Goal: Information Seeking & Learning: Learn about a topic

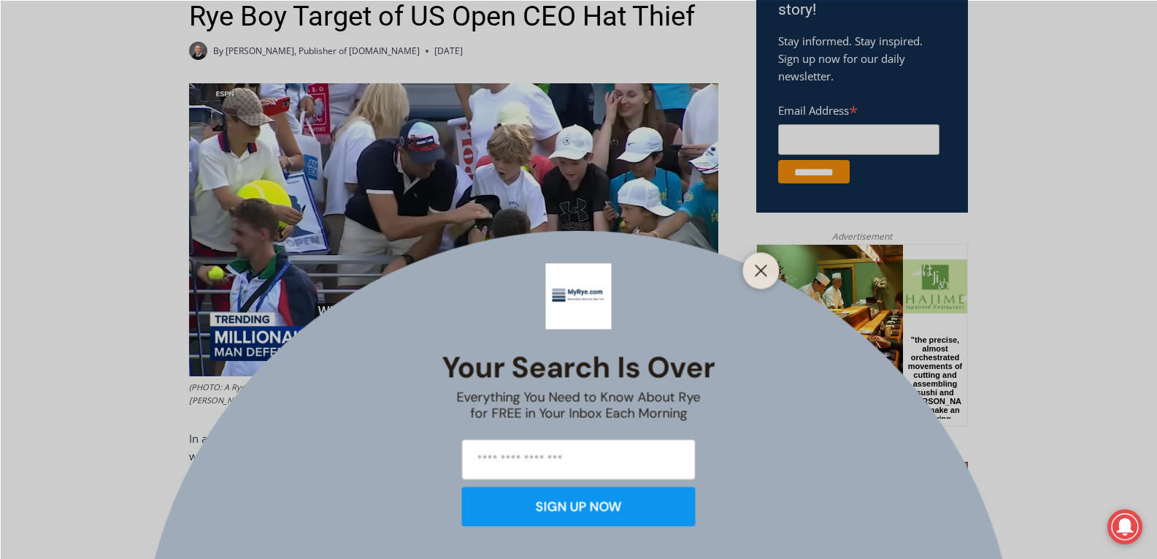
scroll to position [584, 0]
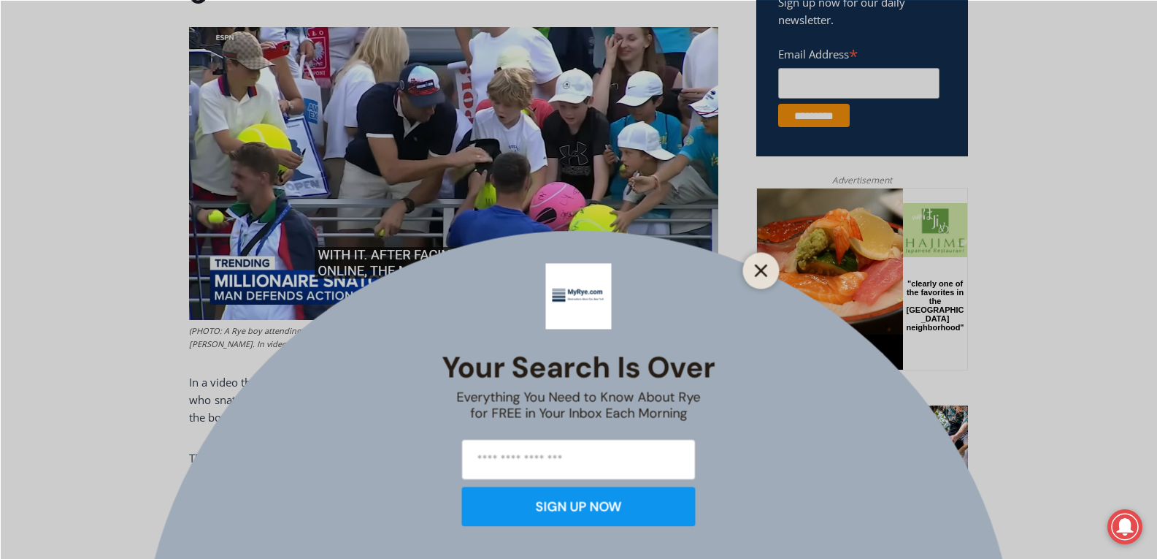
click at [761, 262] on button "Close" at bounding box center [761, 270] width 20 height 20
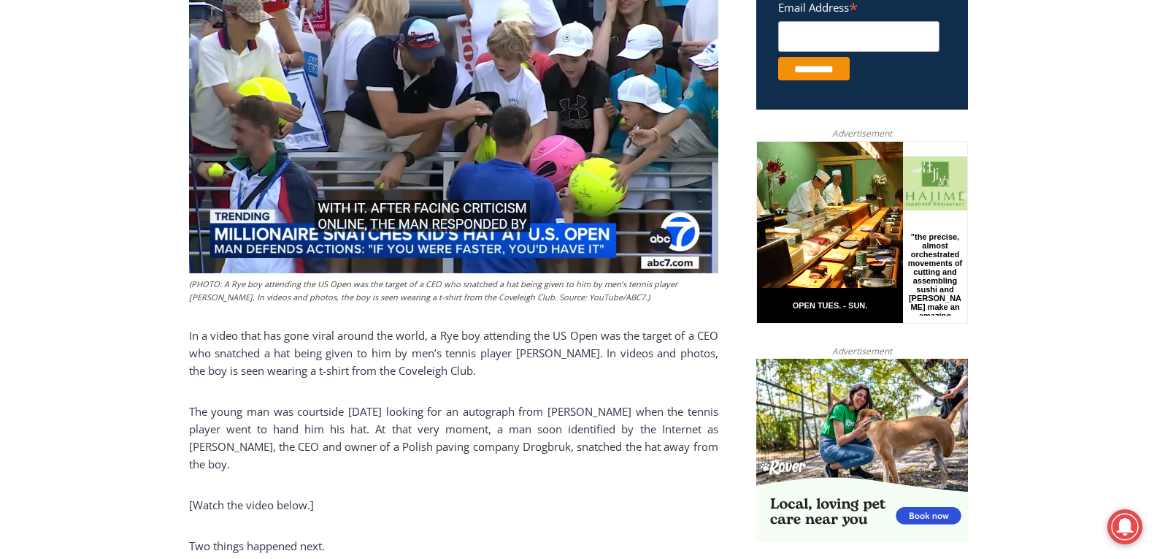
scroll to position [657, 0]
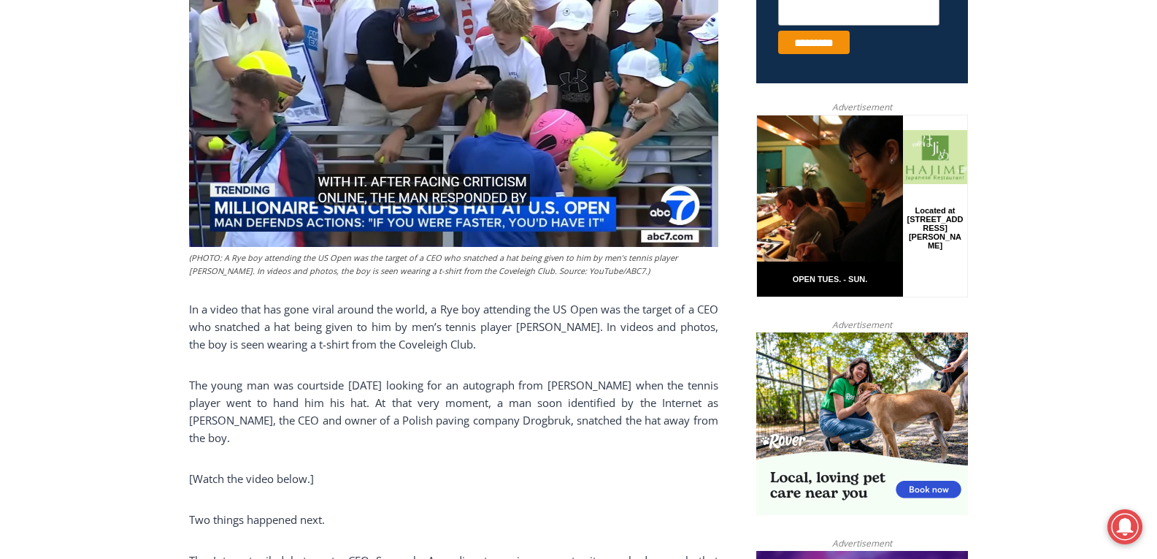
drag, startPoint x: 223, startPoint y: 446, endPoint x: 170, endPoint y: 317, distance: 139.8
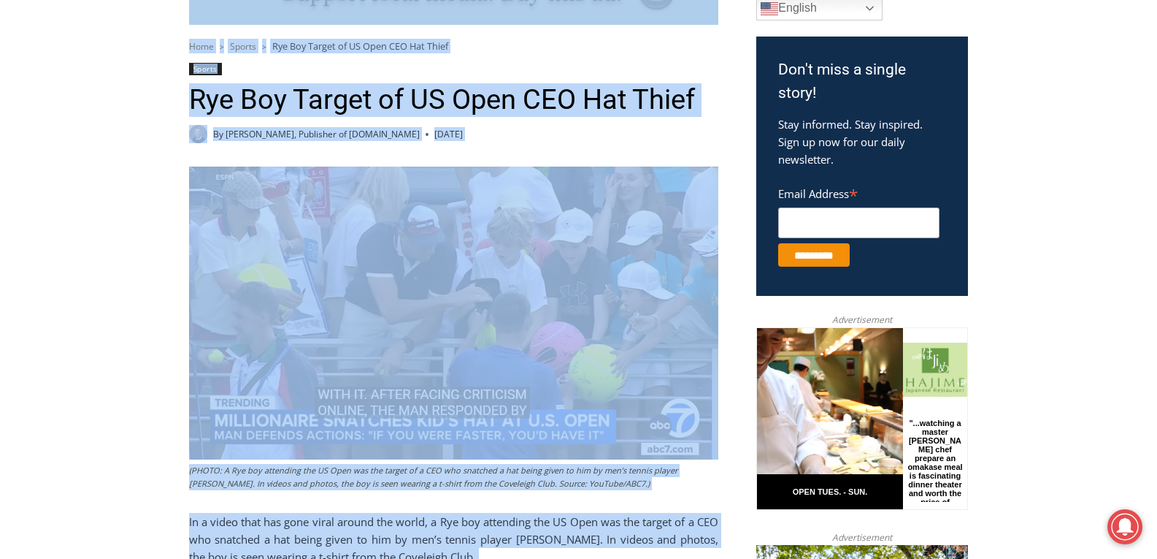
scroll to position [358, 0]
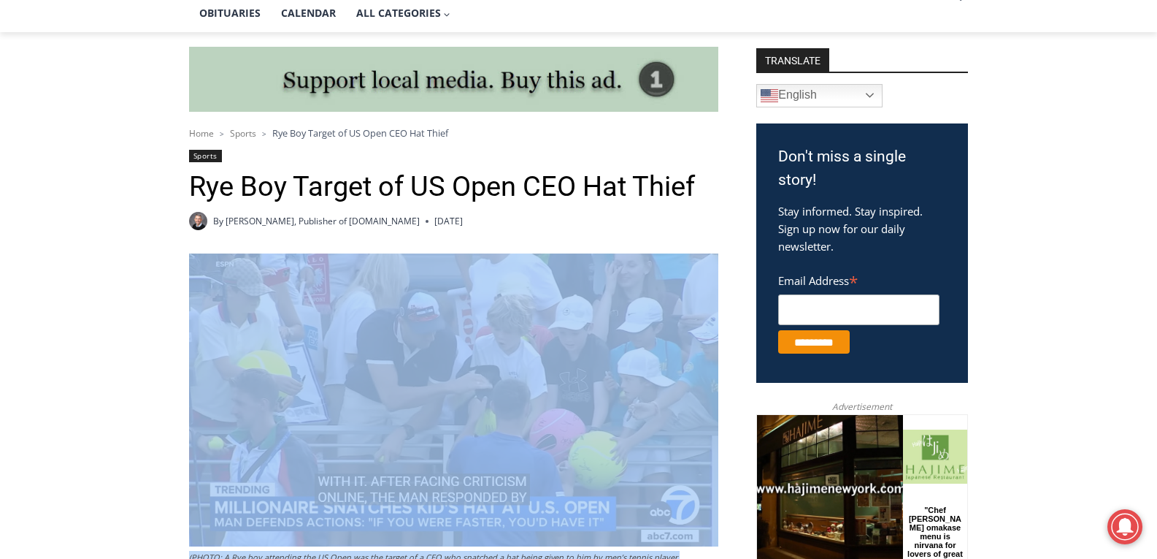
drag, startPoint x: 262, startPoint y: 303, endPoint x: 170, endPoint y: 528, distance: 243.0
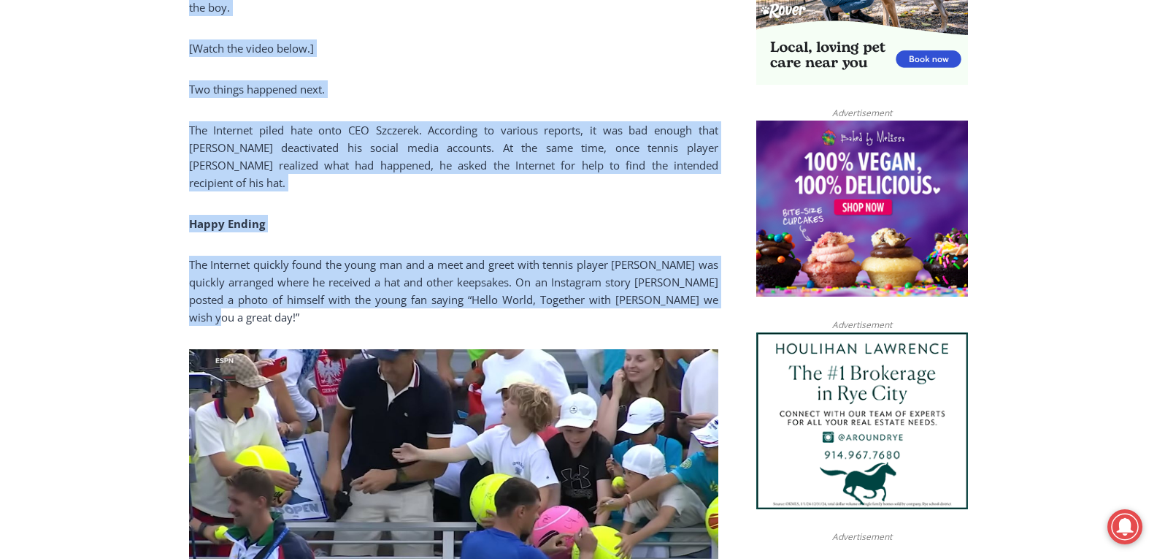
scroll to position [1088, 0]
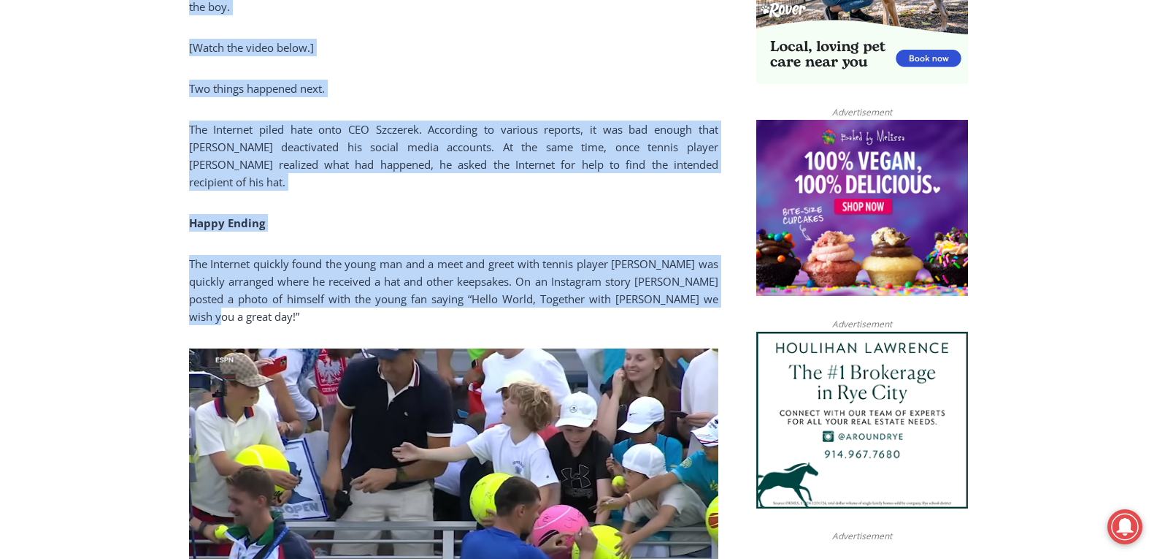
click at [269, 309] on p "The Internet quickly found the young man and a meet and greet with tennis playe…" at bounding box center [453, 290] width 529 height 70
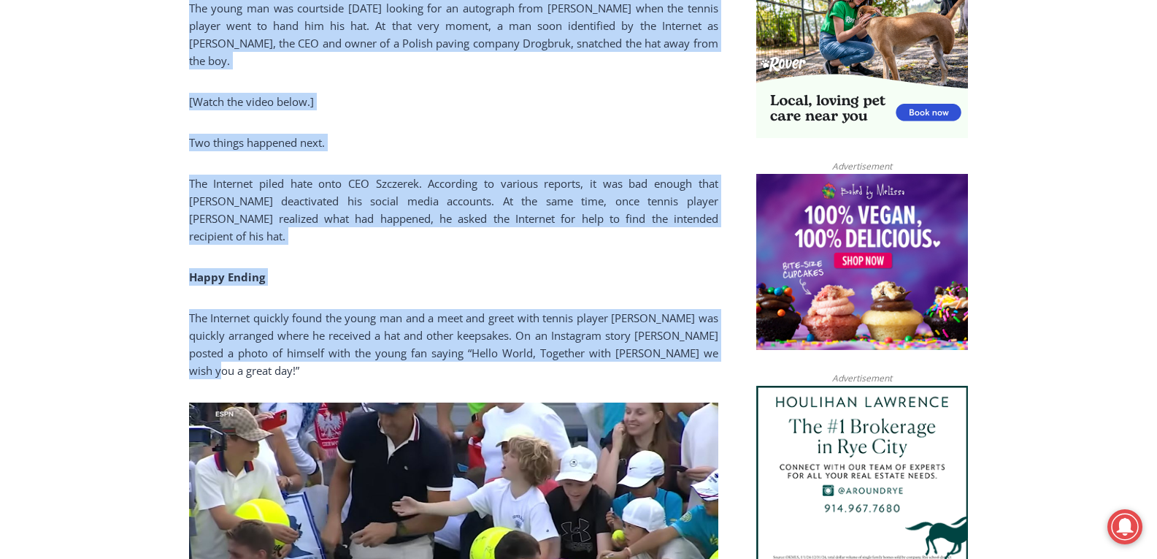
scroll to position [1020, 0]
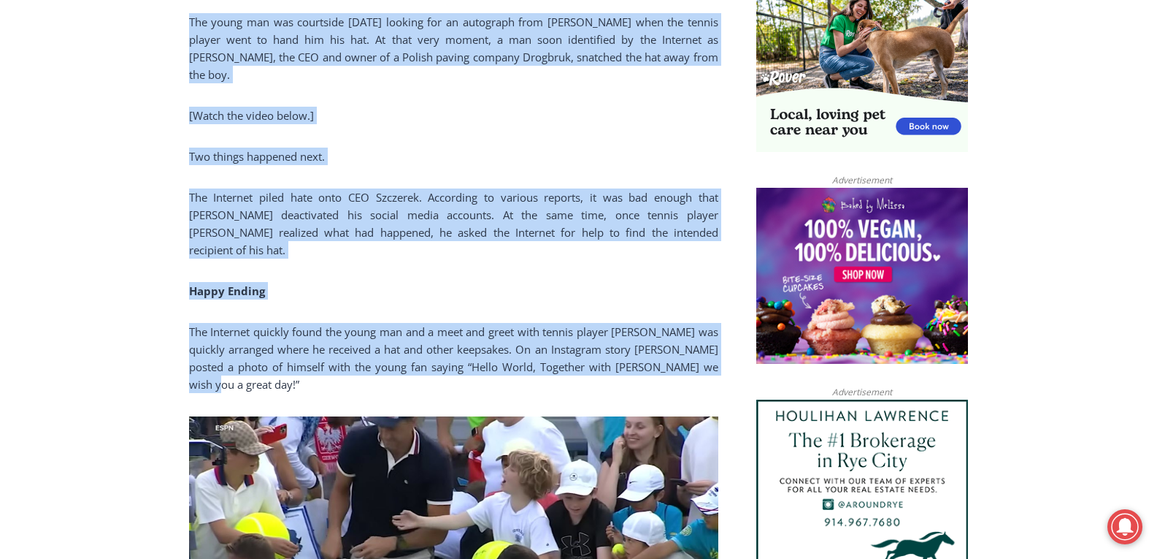
drag, startPoint x: 267, startPoint y: 306, endPoint x: 175, endPoint y: 27, distance: 293.7
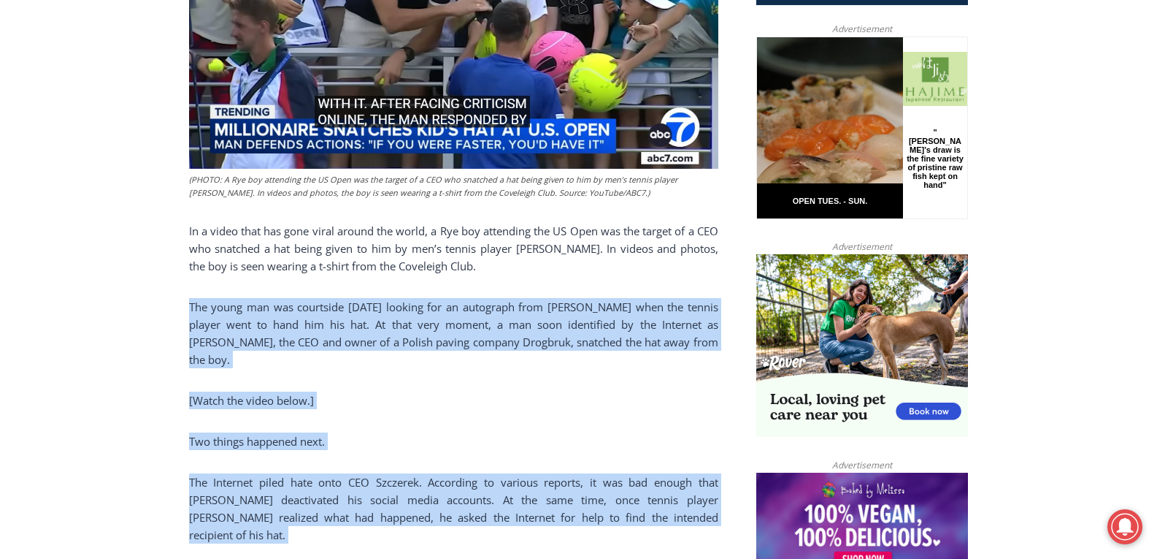
scroll to position [728, 0]
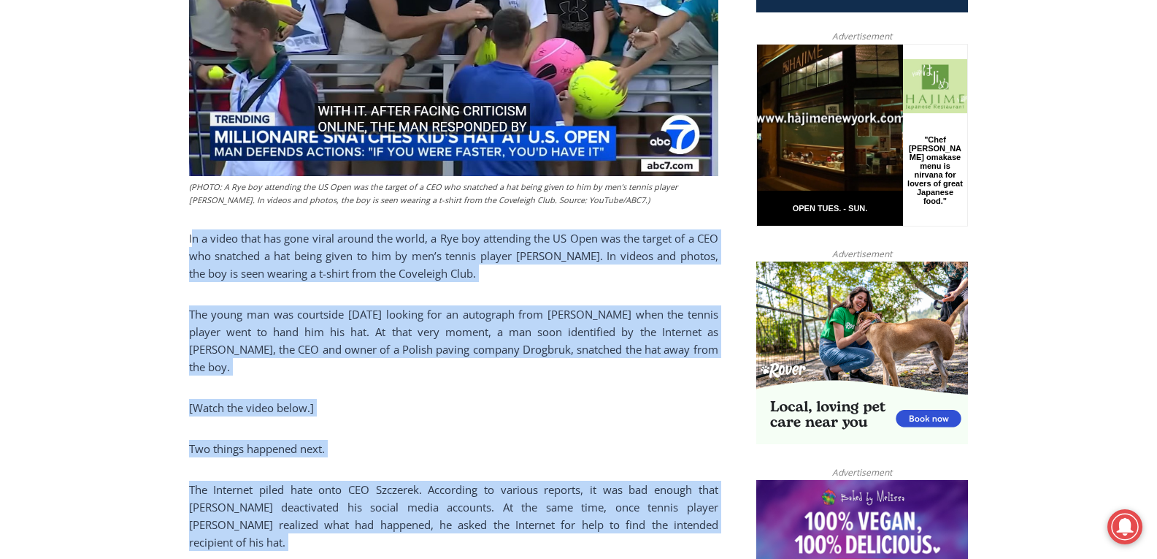
drag, startPoint x: 193, startPoint y: 241, endPoint x: 709, endPoint y: 539, distance: 595.3
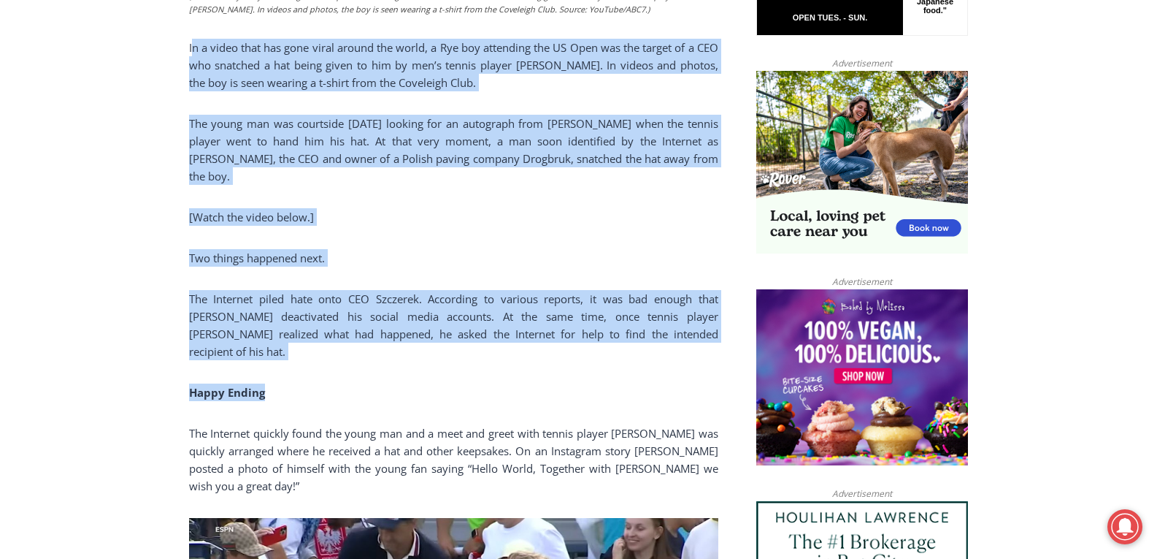
scroll to position [947, 0]
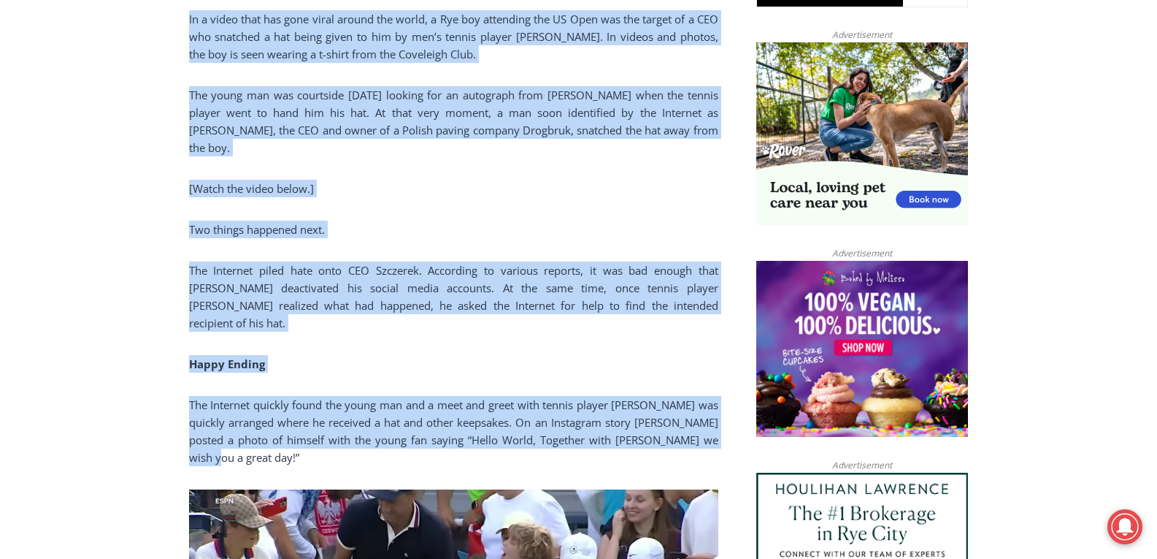
drag, startPoint x: 272, startPoint y: 452, endPoint x: 154, endPoint y: 19, distance: 448.8
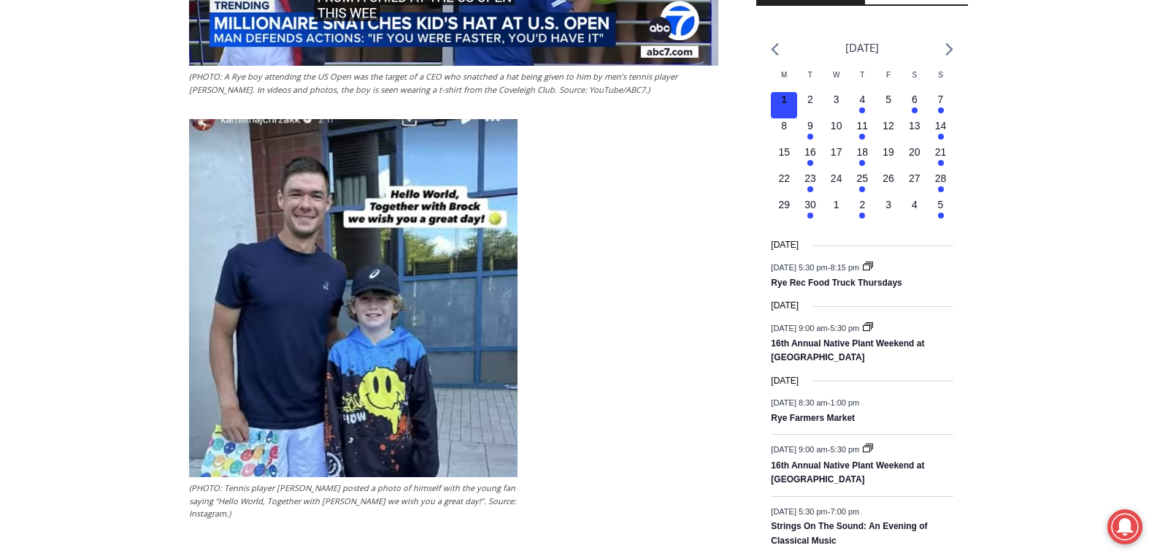
scroll to position [1823, 0]
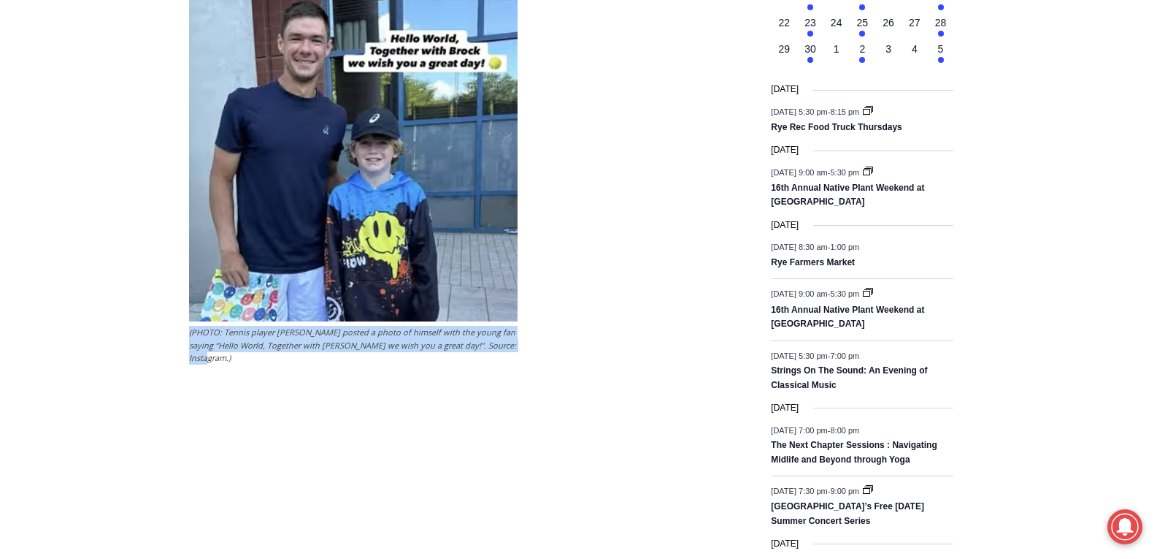
drag, startPoint x: 526, startPoint y: 329, endPoint x: 180, endPoint y: 323, distance: 346.1
click at [180, 323] on div "Home > Sports > Rye Boy Target of US Open CEO Hat Thief Sports Rye Boy Target o…" at bounding box center [578, 224] width 1157 height 3314
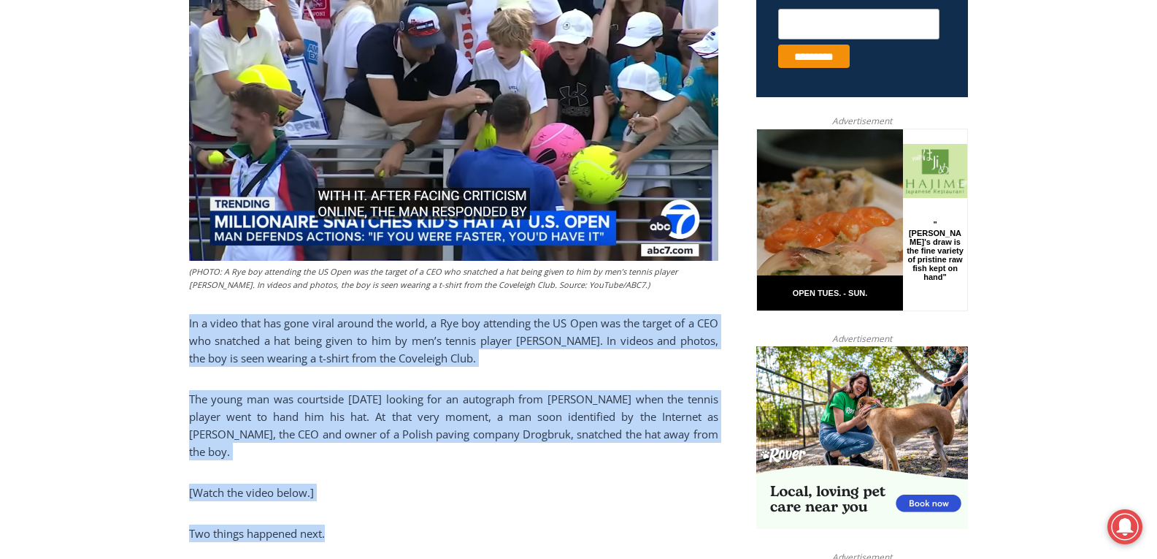
scroll to position [728, 0]
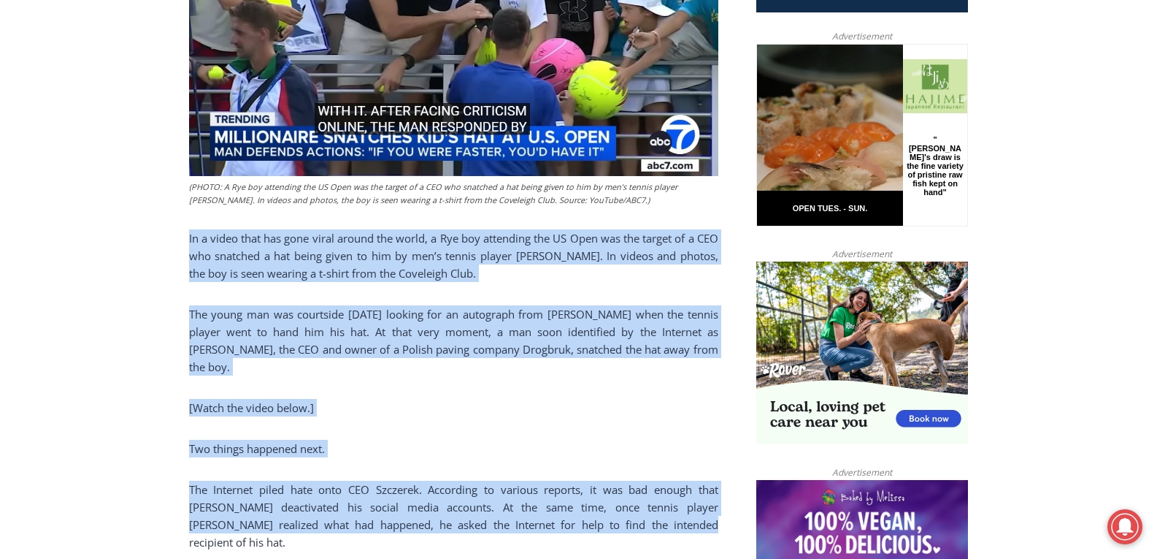
drag, startPoint x: 185, startPoint y: 385, endPoint x: 602, endPoint y: 503, distance: 433.1
click at [456, 412] on p "[Watch the video below.]" at bounding box center [453, 408] width 529 height 18
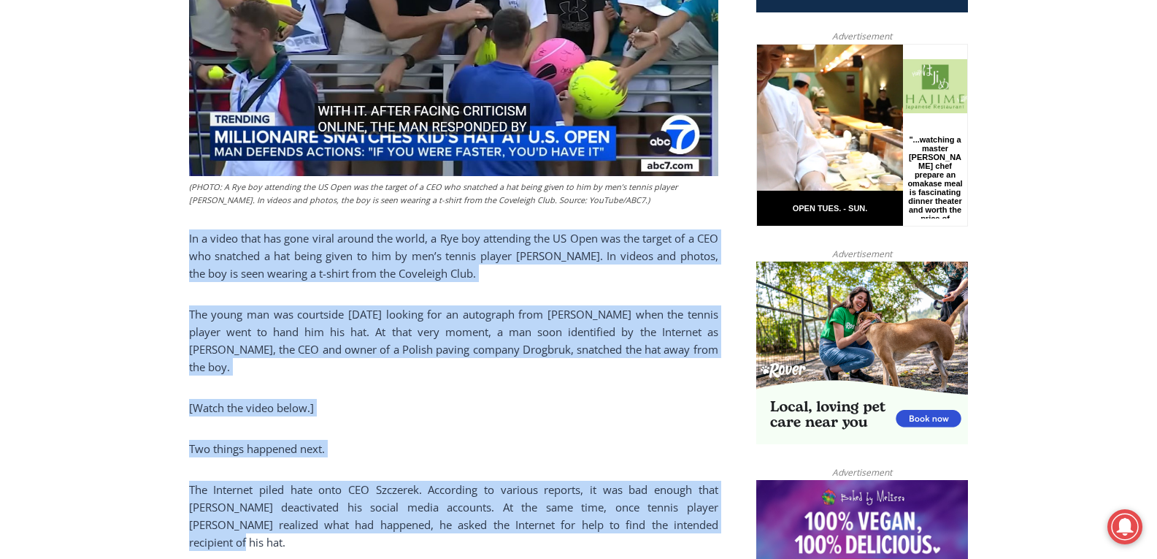
drag, startPoint x: 669, startPoint y: 525, endPoint x: 146, endPoint y: 243, distance: 593.9
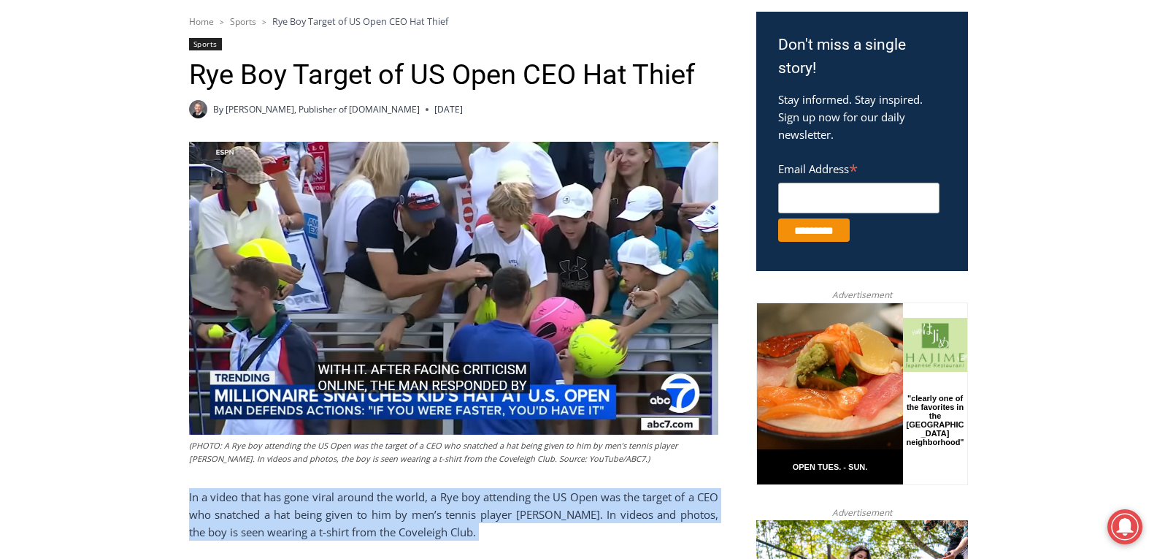
scroll to position [290, 0]
